Goal: Communication & Community: Ask a question

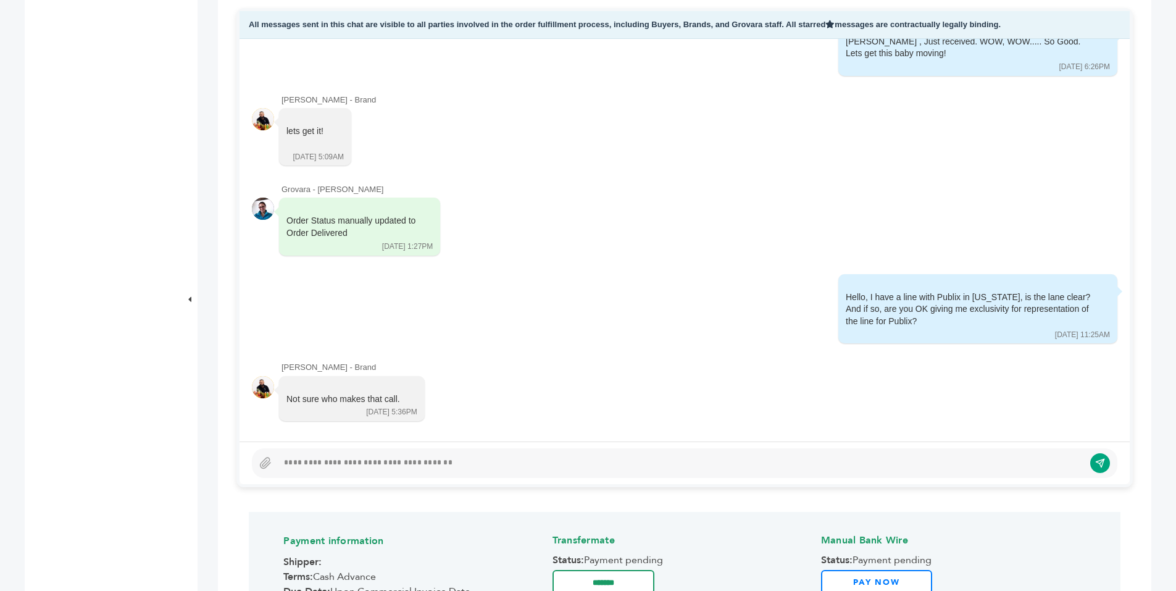
scroll to position [609, 0]
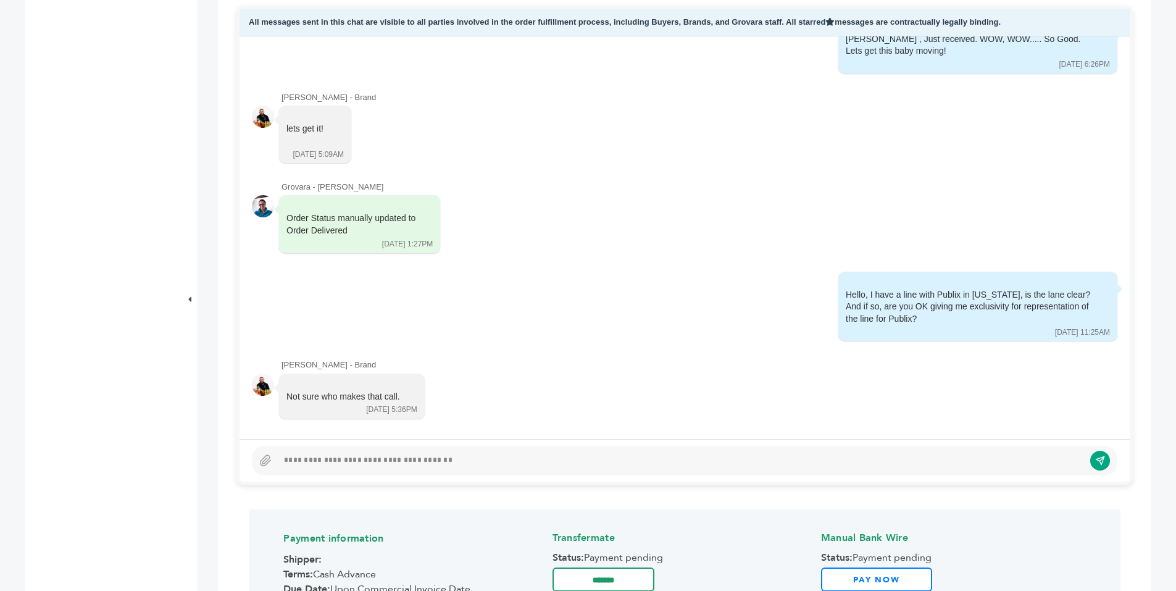
click at [299, 457] on div at bounding box center [681, 460] width 806 height 15
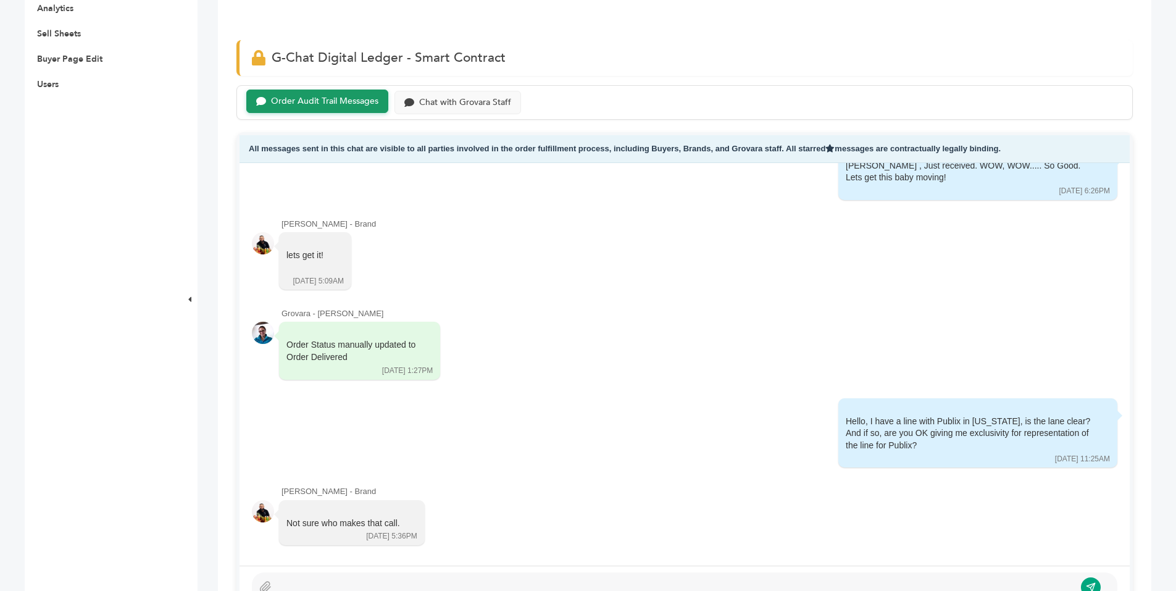
scroll to position [485, 0]
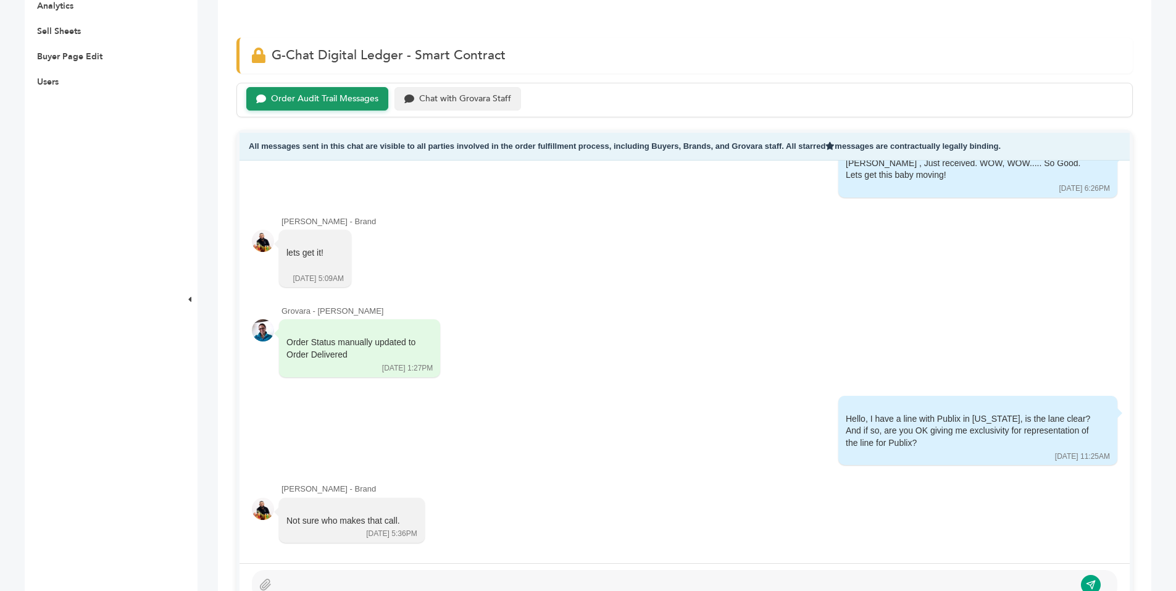
click at [468, 102] on div "Chat with Grovara Staff" at bounding box center [465, 99] width 92 height 10
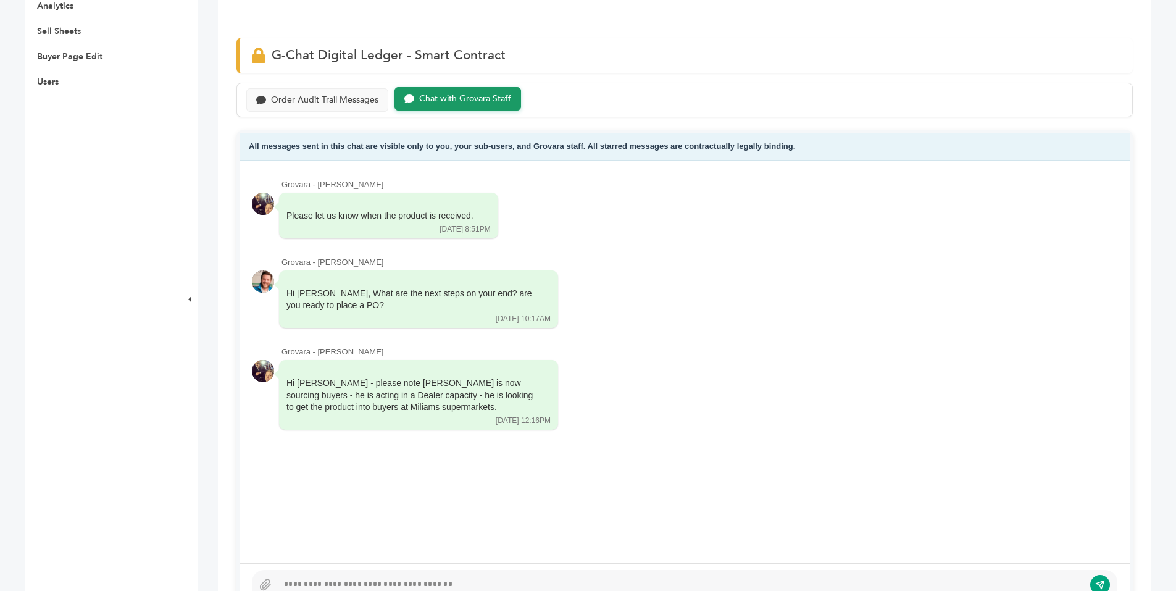
click at [324, 583] on div at bounding box center [681, 584] width 806 height 15
click at [324, 581] on div at bounding box center [681, 584] width 806 height 15
click at [1089, 582] on icon "submit" at bounding box center [1090, 584] width 9 height 9
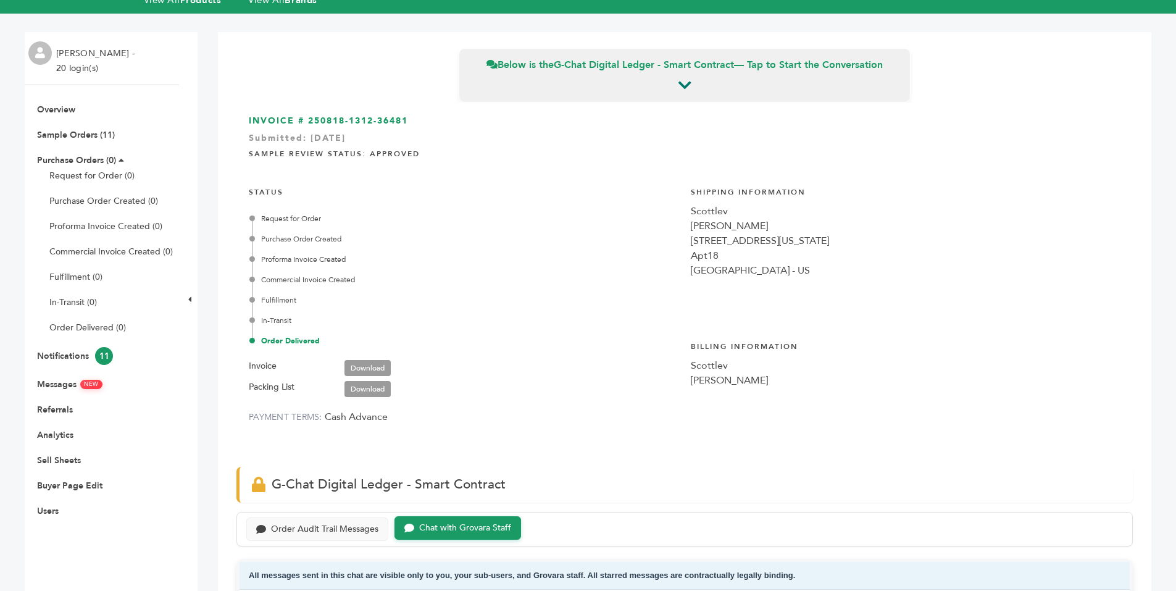
scroll to position [53, 0]
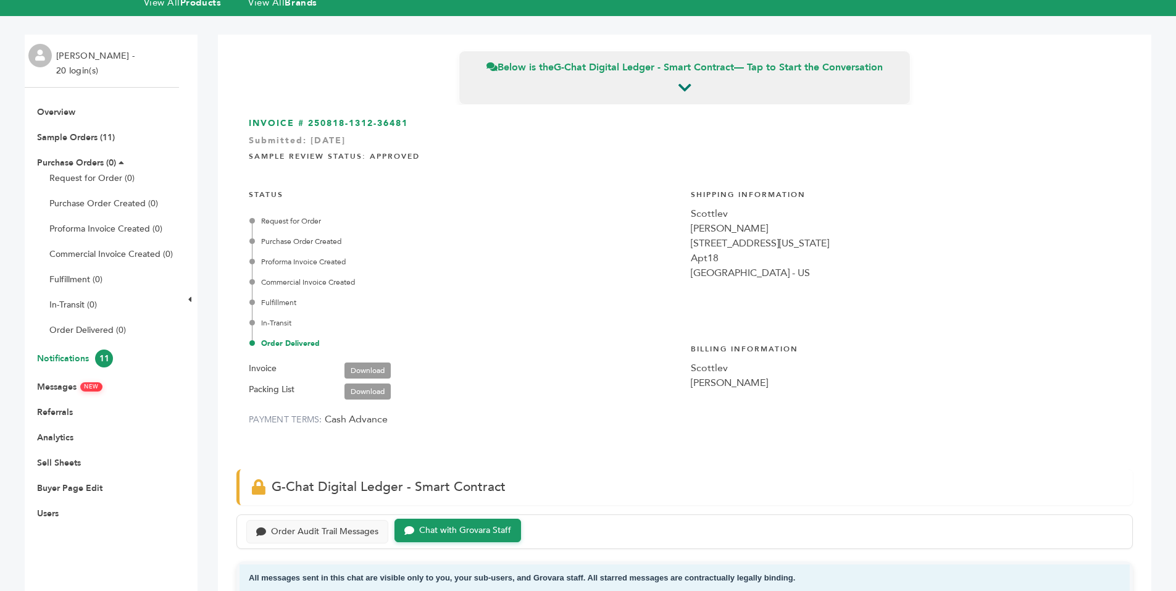
click at [77, 357] on link "Notifications 11" at bounding box center [75, 358] width 76 height 12
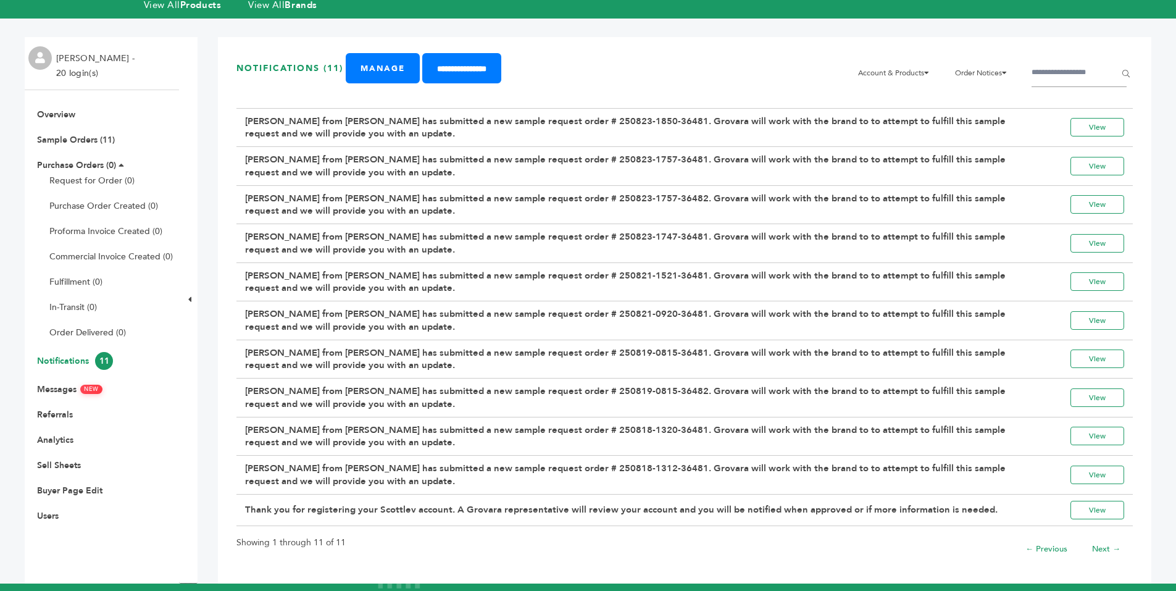
scroll to position [50, 0]
